Goal: Transaction & Acquisition: Download file/media

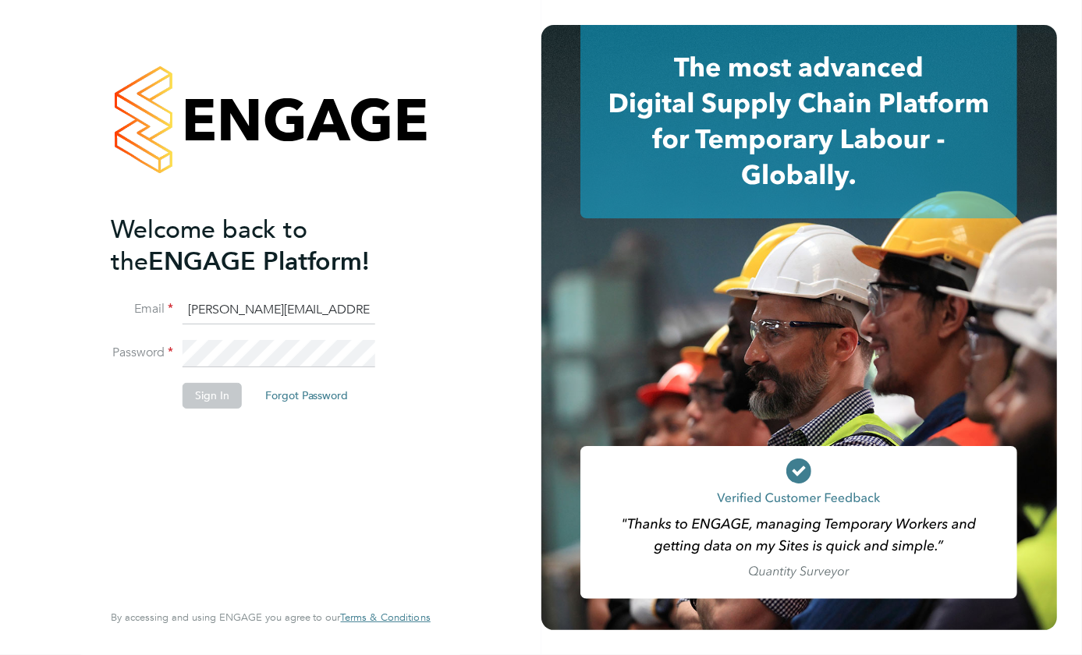
click at [247, 308] on input "nicky.waiton@yourrecruit.com" at bounding box center [279, 310] width 193 height 28
type input "helen.thurgood@yourrecruit.com"
click at [218, 388] on button "Sign In" at bounding box center [212, 395] width 59 height 25
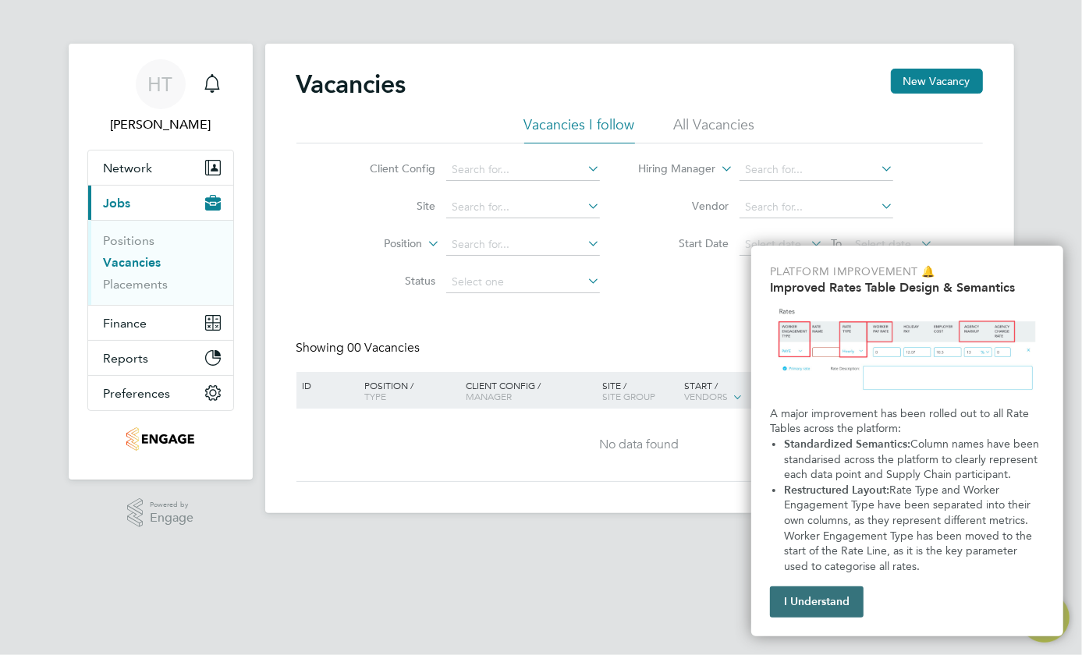
click at [846, 590] on button "I Understand" at bounding box center [817, 602] width 94 height 31
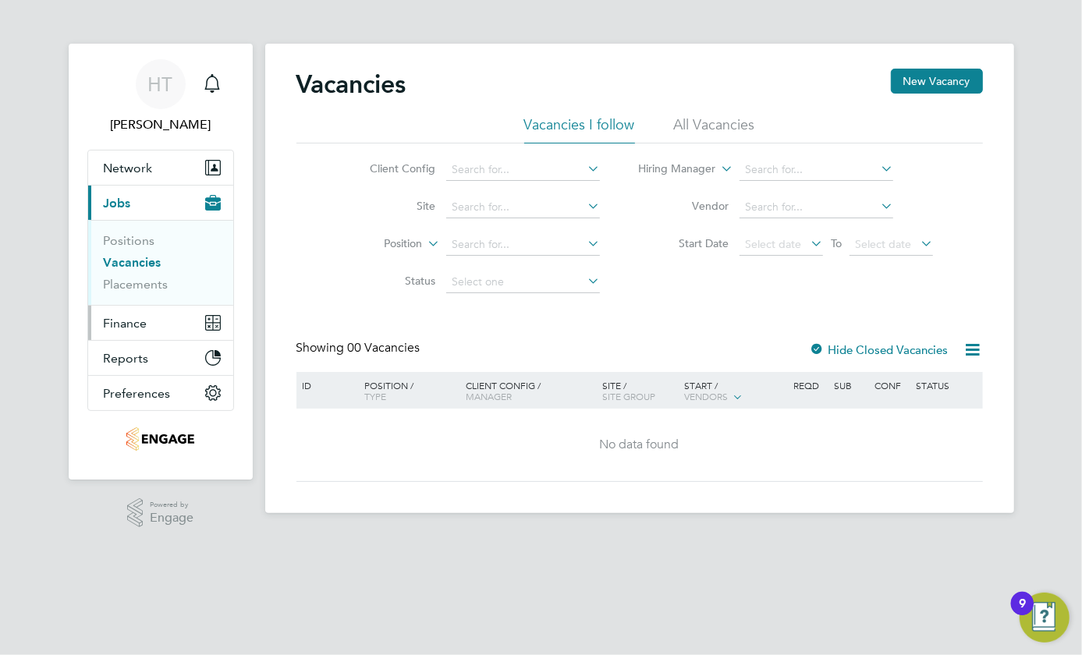
click at [126, 322] on span "Finance" at bounding box center [126, 323] width 44 height 15
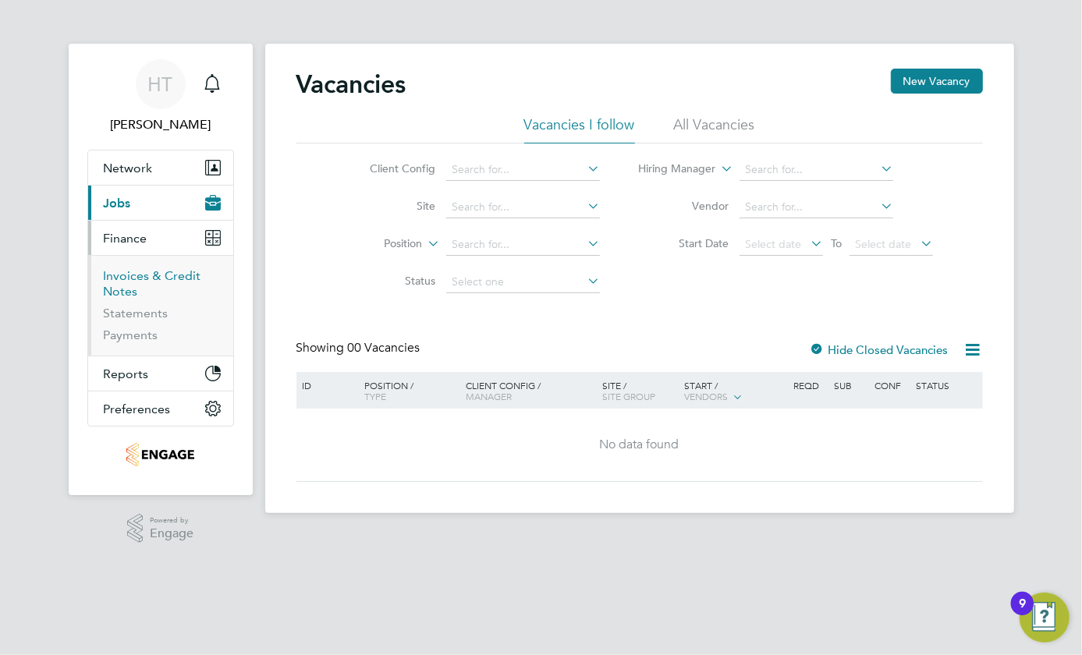
click at [129, 278] on link "Invoices & Credit Notes" at bounding box center [153, 283] width 98 height 30
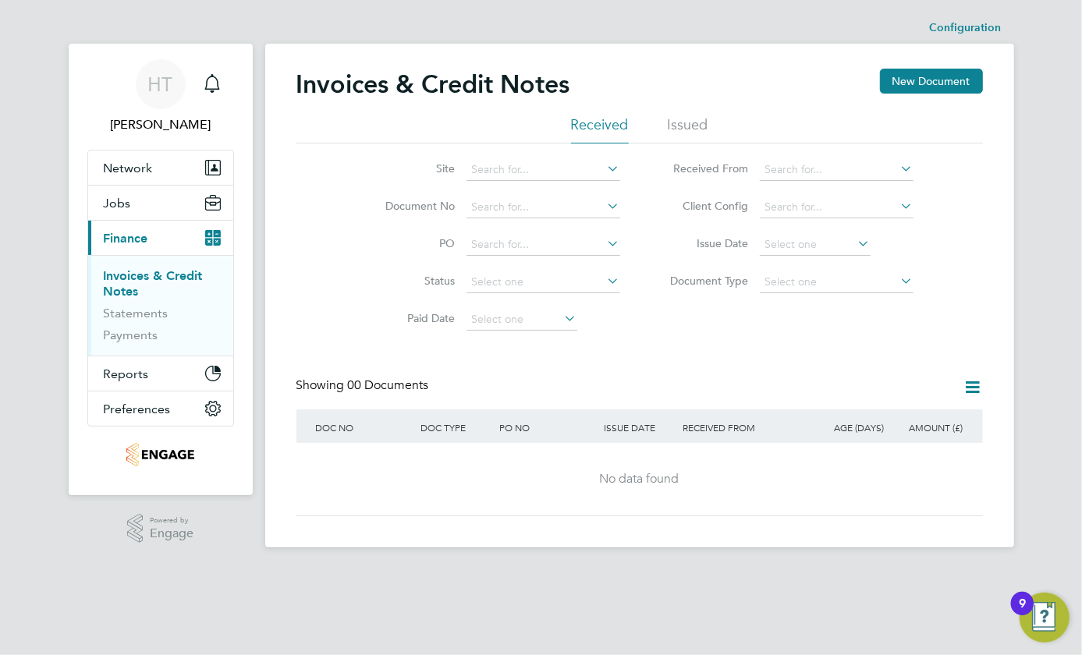
click at [686, 115] on li "Issued" at bounding box center [688, 129] width 41 height 28
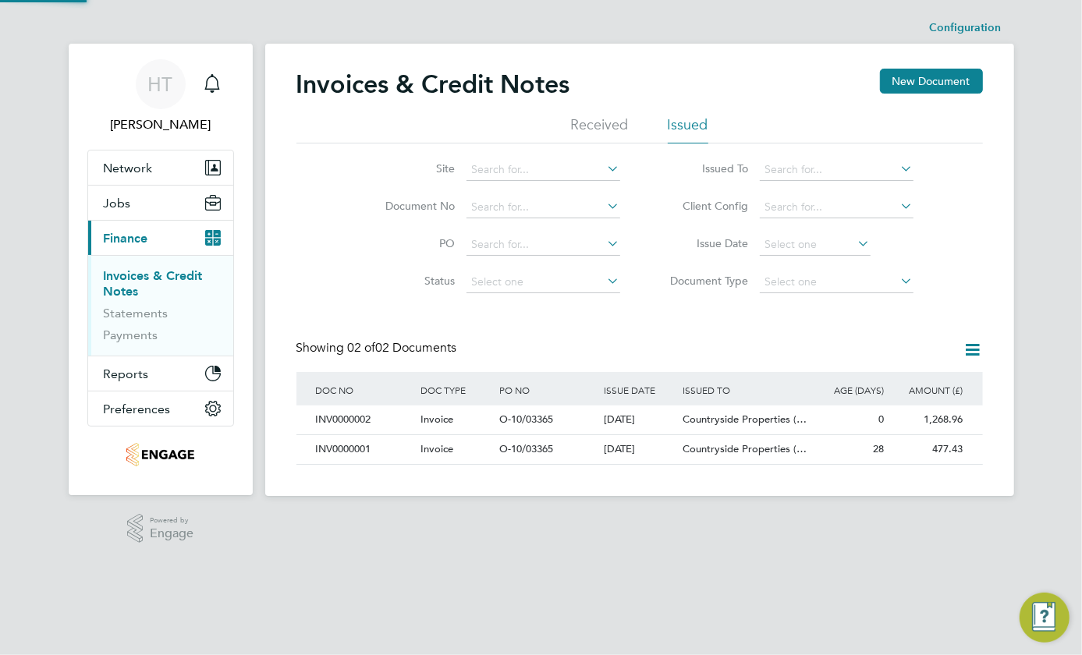
scroll to position [29, 132]
click at [473, 433] on div "Invoice" at bounding box center [456, 420] width 79 height 29
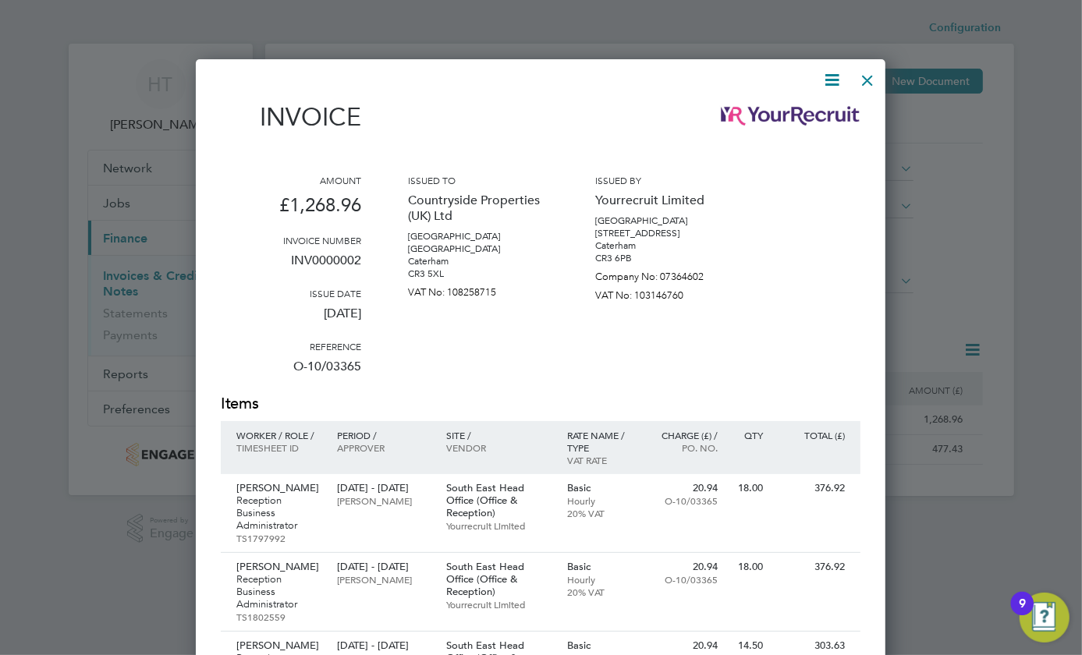
click at [828, 80] on icon at bounding box center [832, 80] width 20 height 20
click at [807, 115] on li "Download Invoice" at bounding box center [785, 117] width 108 height 22
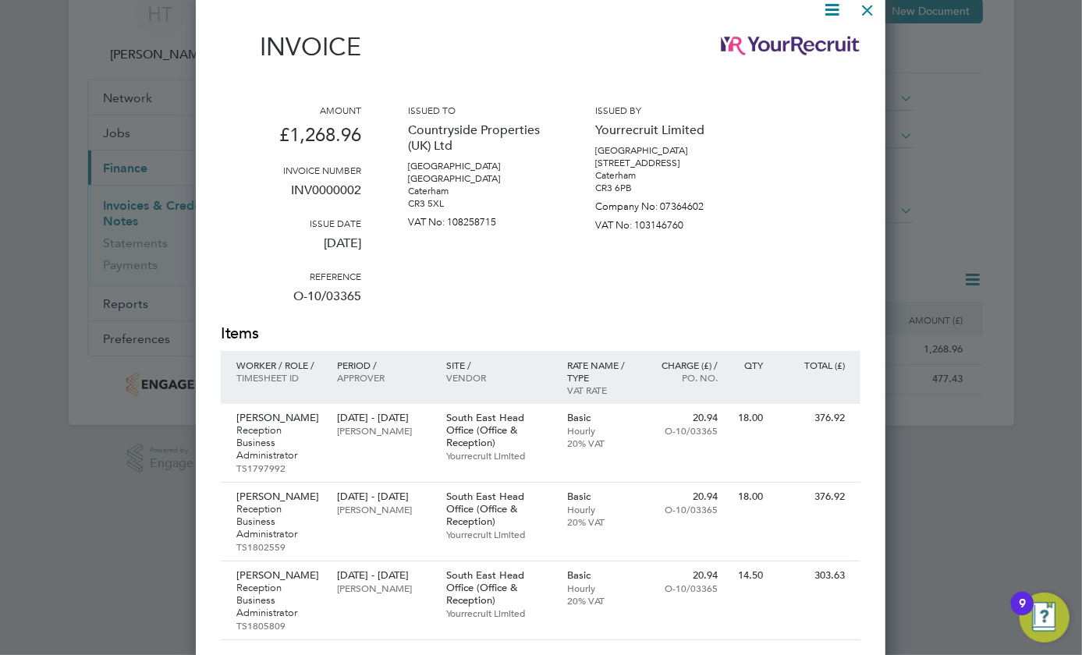
click at [866, 12] on div at bounding box center [867, 6] width 28 height 28
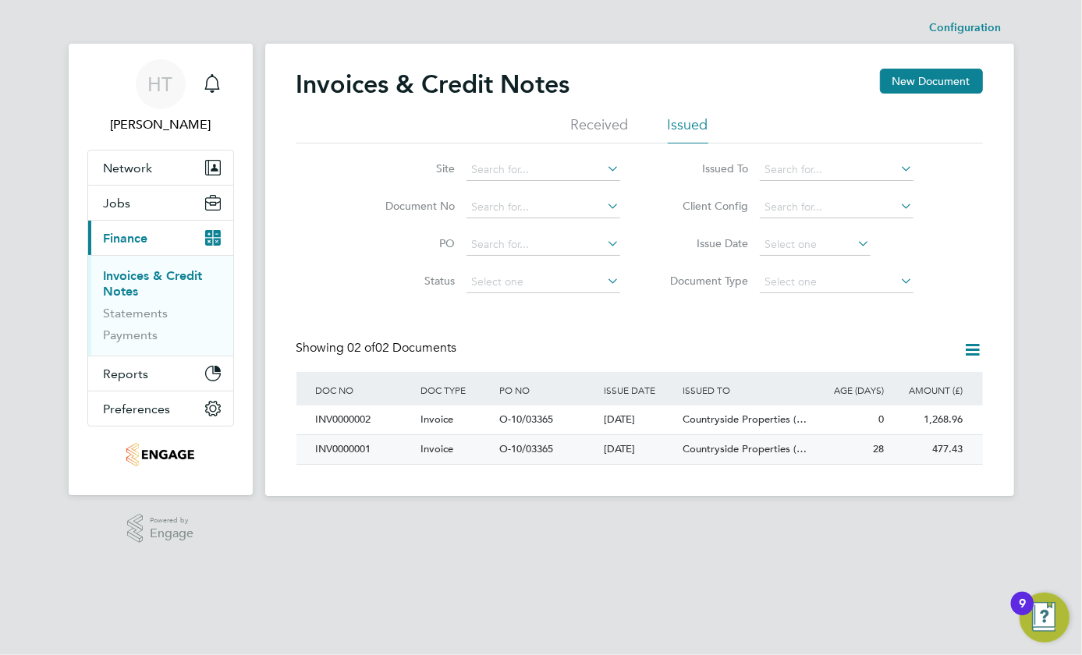
click at [453, 451] on div "Invoice" at bounding box center [456, 449] width 79 height 29
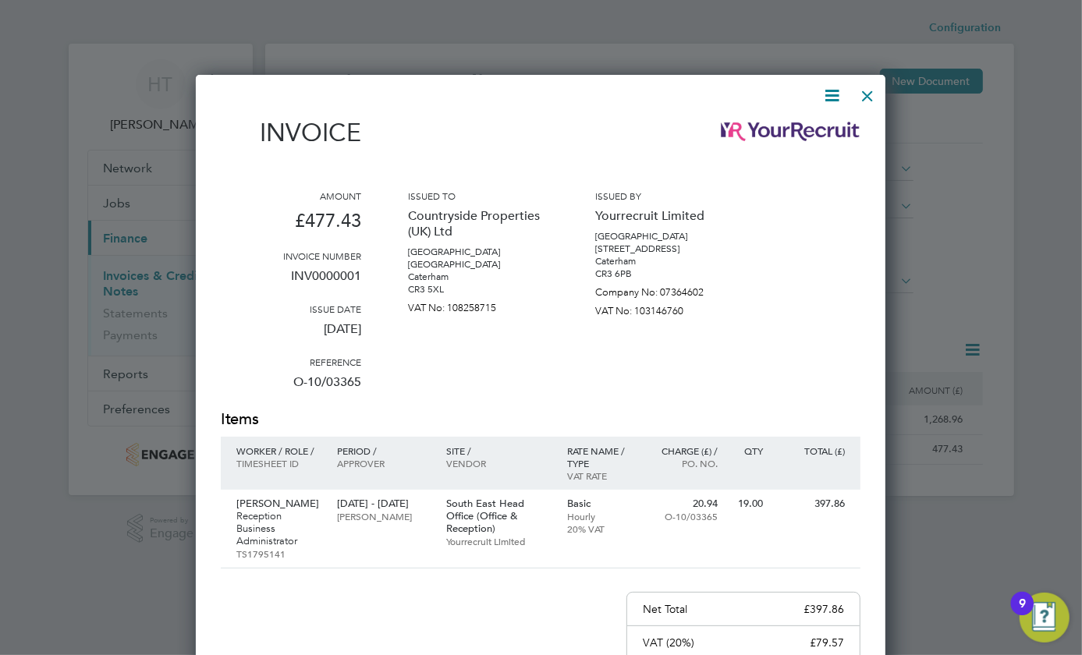
click at [839, 96] on icon at bounding box center [832, 96] width 20 height 20
click at [807, 130] on li "Download Invoice" at bounding box center [785, 133] width 108 height 22
click at [867, 100] on div at bounding box center [867, 92] width 28 height 28
click at [869, 93] on div at bounding box center [867, 92] width 28 height 28
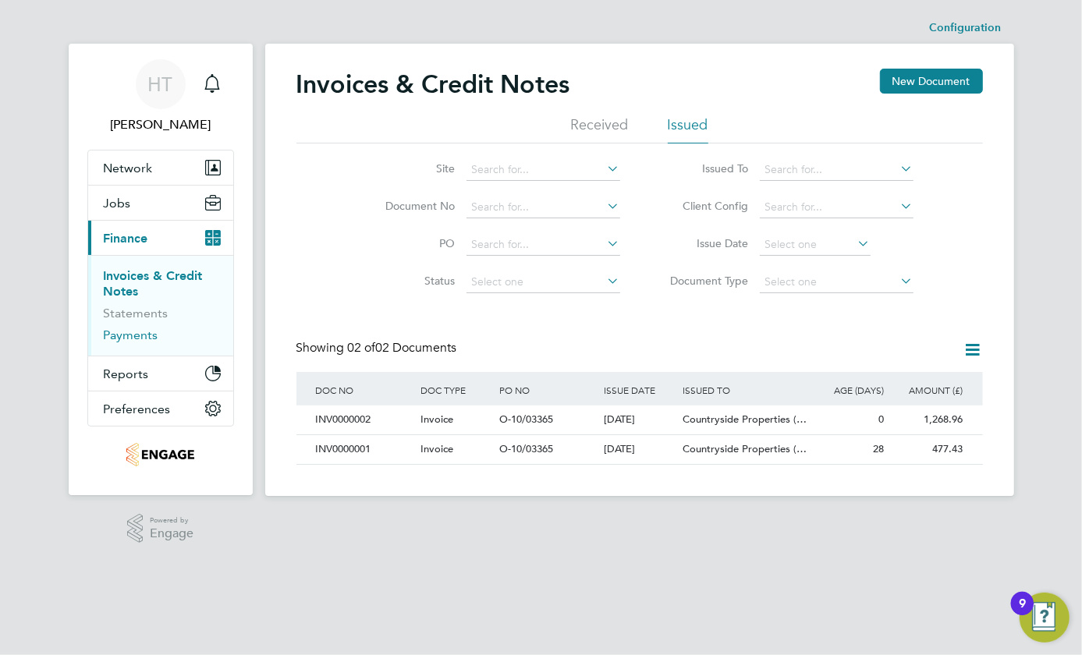
click at [122, 332] on link "Payments" at bounding box center [131, 335] width 55 height 15
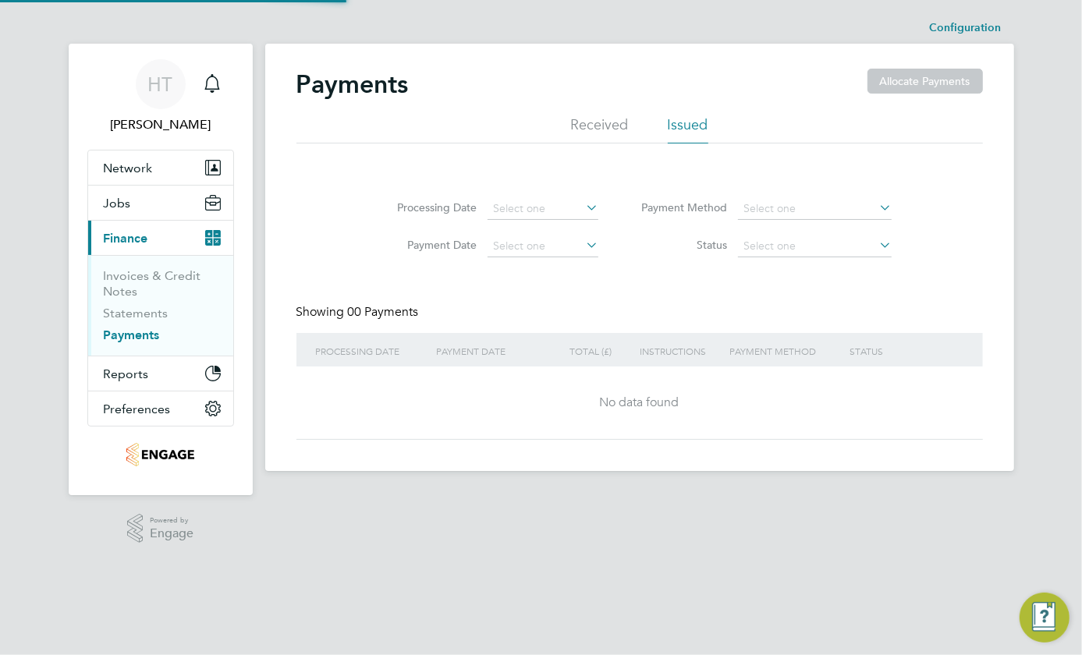
click at [122, 332] on link "Payments" at bounding box center [132, 335] width 56 height 15
click at [678, 124] on li "Issued" at bounding box center [688, 129] width 41 height 28
click at [632, 124] on ul "Received Issued" at bounding box center [639, 129] width 686 height 28
drag, startPoint x: 580, startPoint y: 124, endPoint x: 577, endPoint y: 134, distance: 10.6
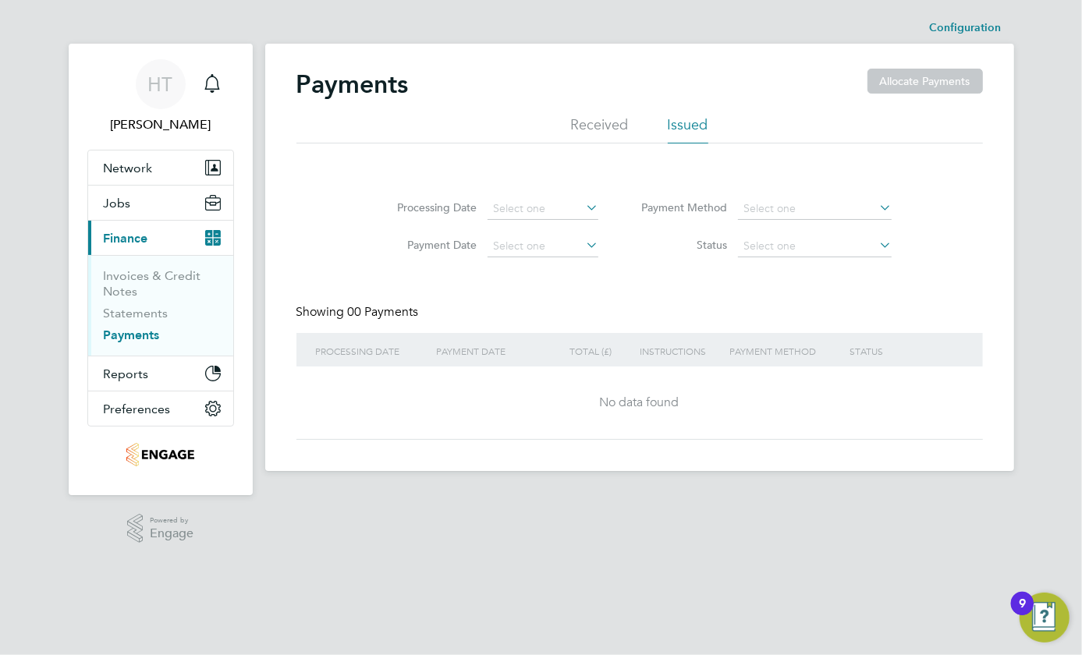
click at [580, 125] on li "Received" at bounding box center [600, 129] width 58 height 28
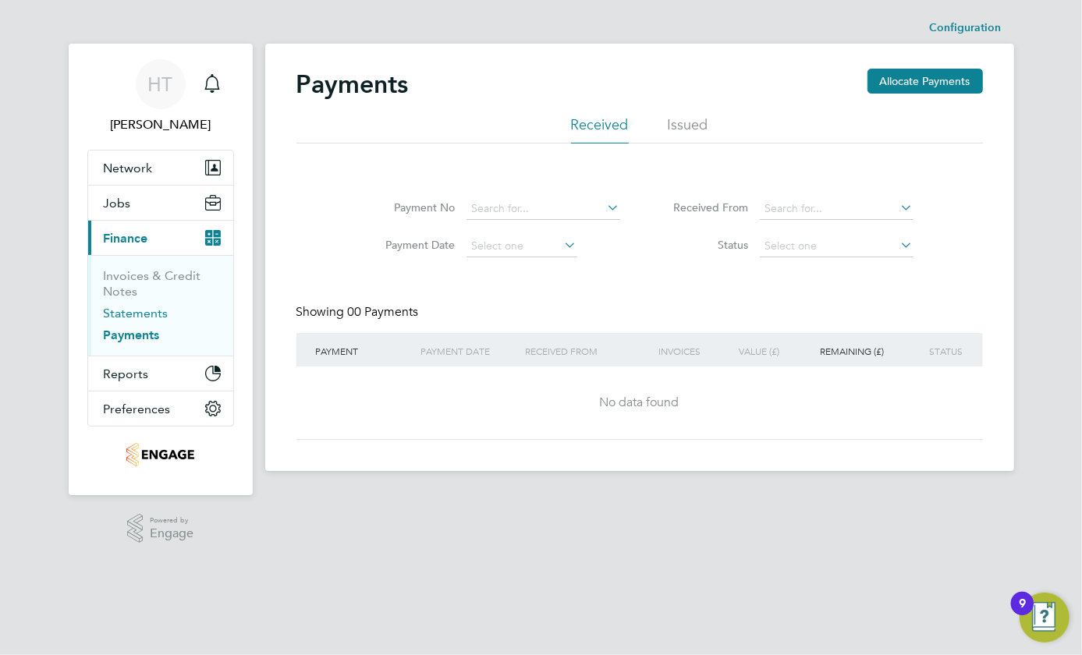
click at [144, 315] on link "Statements" at bounding box center [136, 313] width 65 height 15
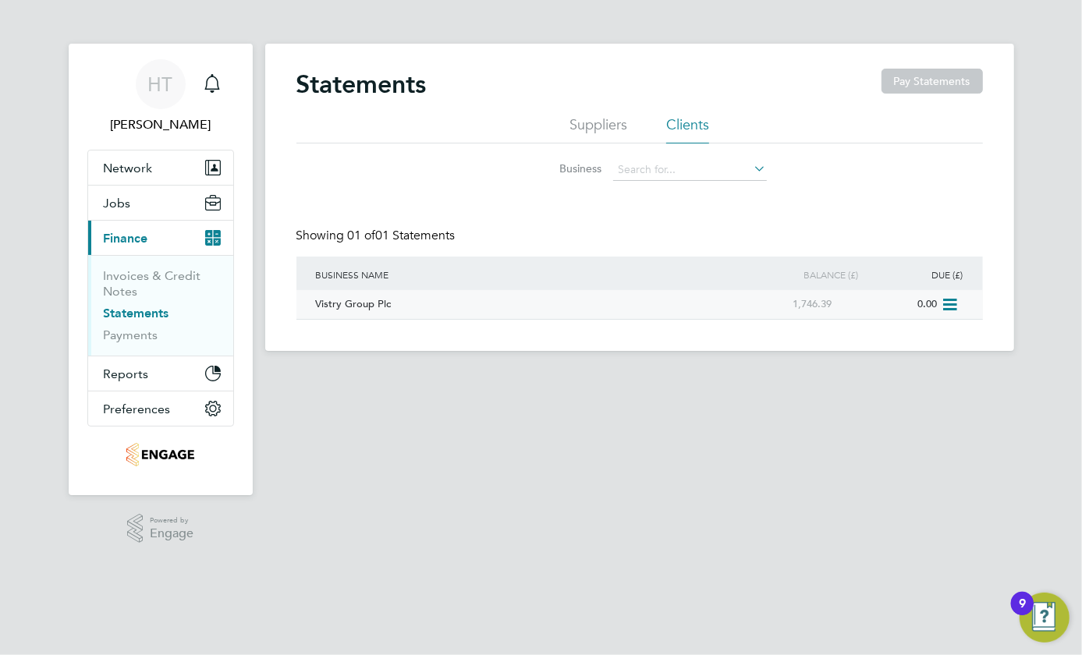
click at [376, 299] on div "Vistry Group Plc" at bounding box center [522, 304] width 420 height 29
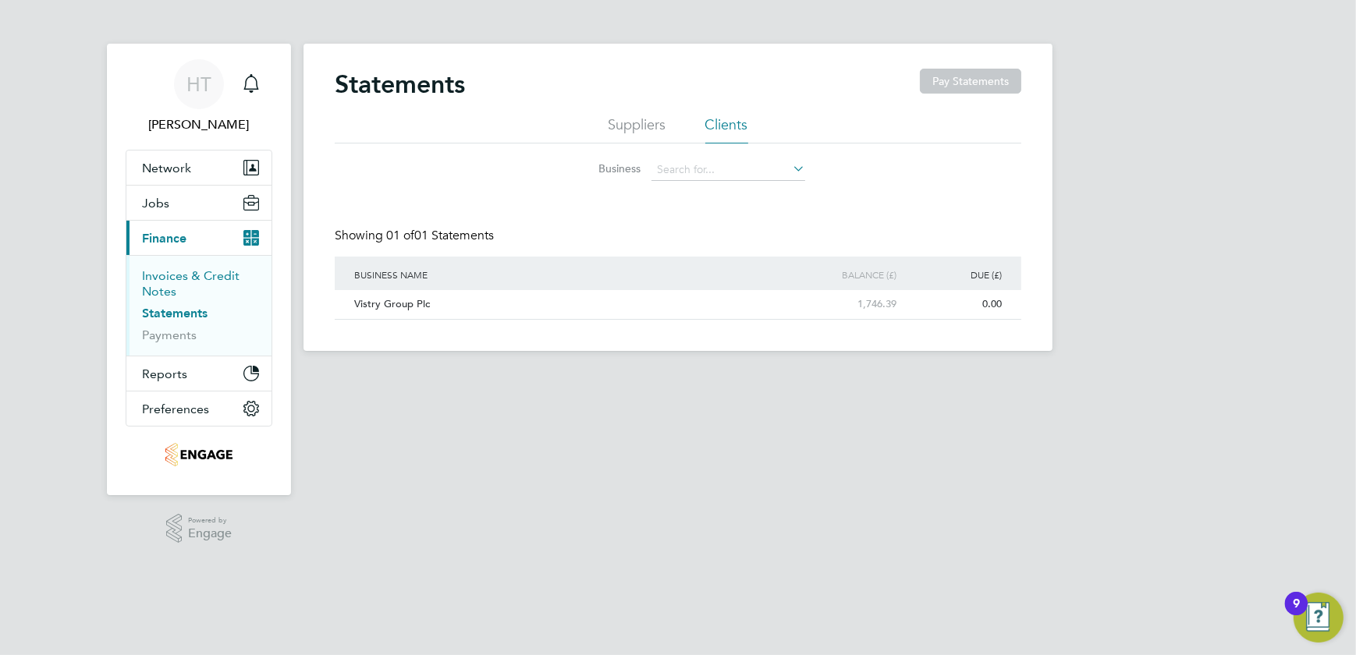
click at [180, 278] on link "Invoices & Credit Notes" at bounding box center [191, 283] width 98 height 30
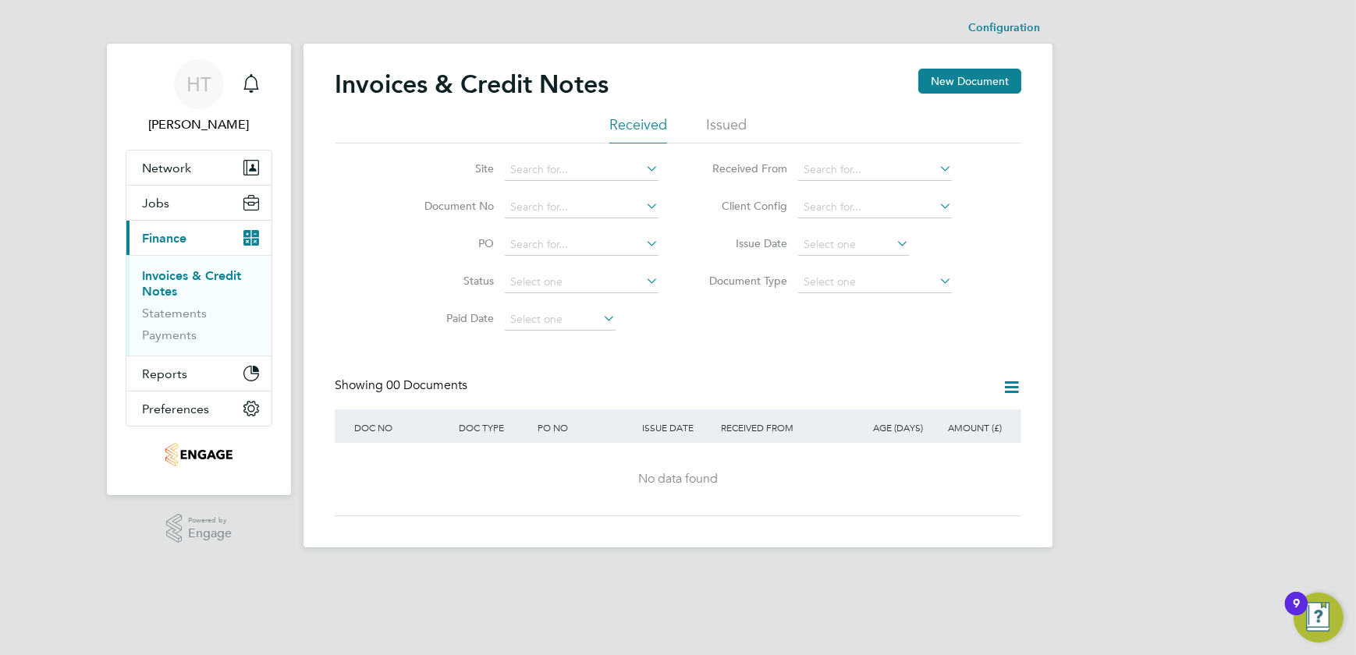
click at [746, 126] on ul "Received Issued" at bounding box center [678, 129] width 686 height 28
click at [730, 119] on li "Issued" at bounding box center [726, 129] width 41 height 28
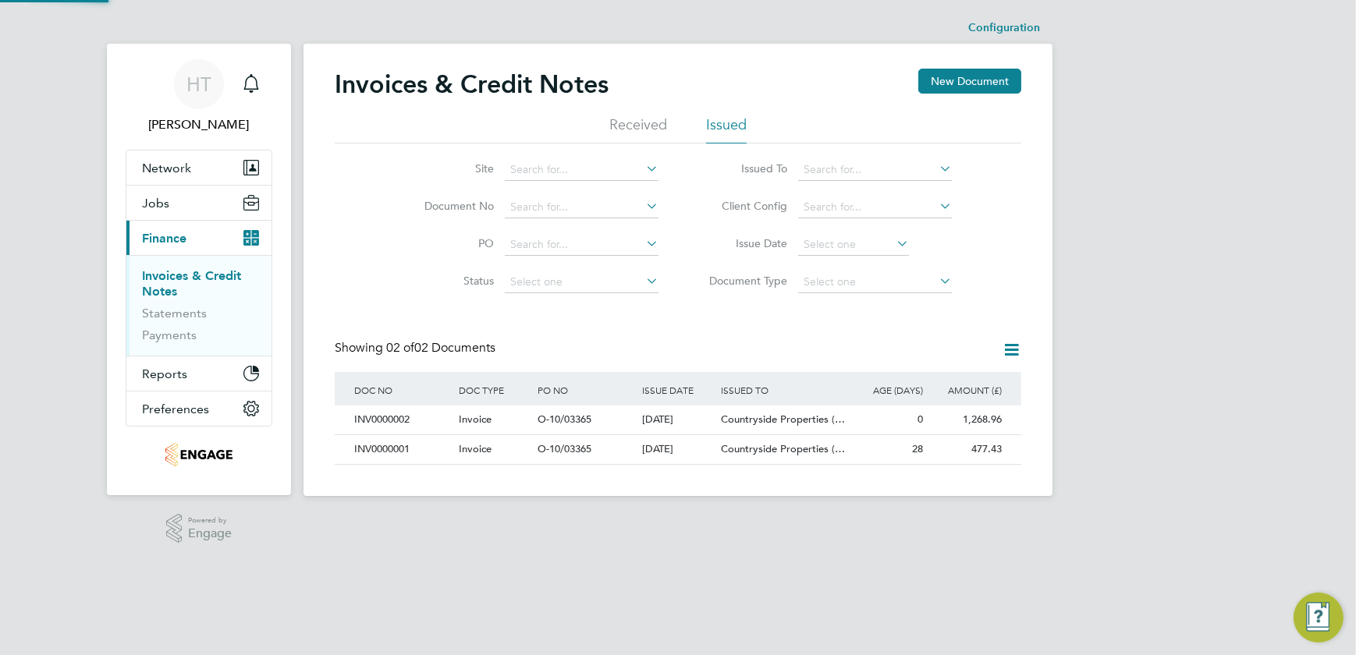
scroll to position [29, 132]
click at [1081, 35] on div "HT [PERSON_NAME] Notifications Applications: Network Businesses Sites Workers C…" at bounding box center [678, 260] width 1356 height 521
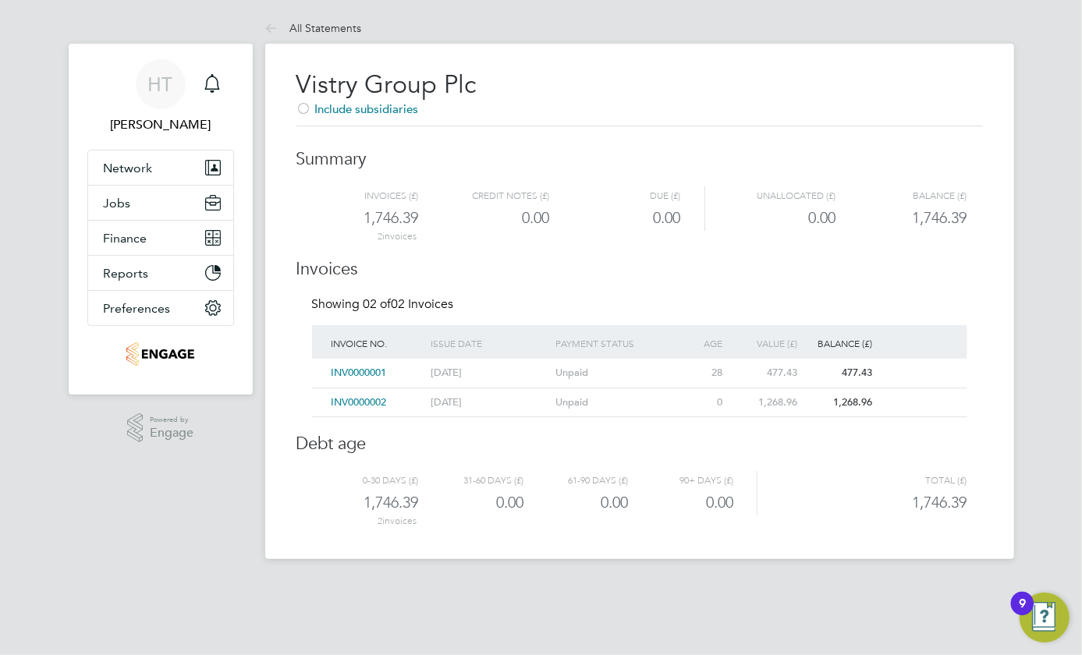
click at [978, 101] on div "Include subsidiaries" at bounding box center [639, 109] width 686 height 16
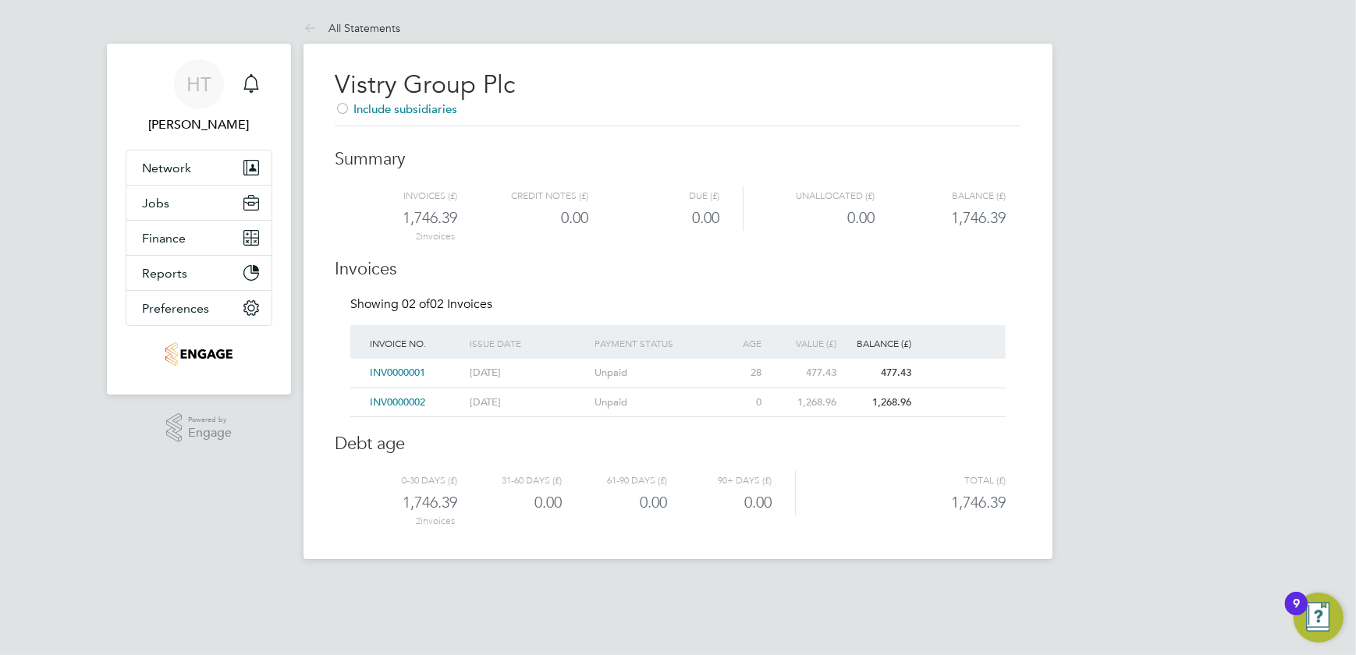
drag, startPoint x: 970, startPoint y: 114, endPoint x: 854, endPoint y: 600, distance: 499.5
click at [854, 584] on html "HT Helen Thurgood Notifications Applications: Network Businesses Sites Workers …" at bounding box center [678, 292] width 1356 height 584
